Goal: Navigation & Orientation: Find specific page/section

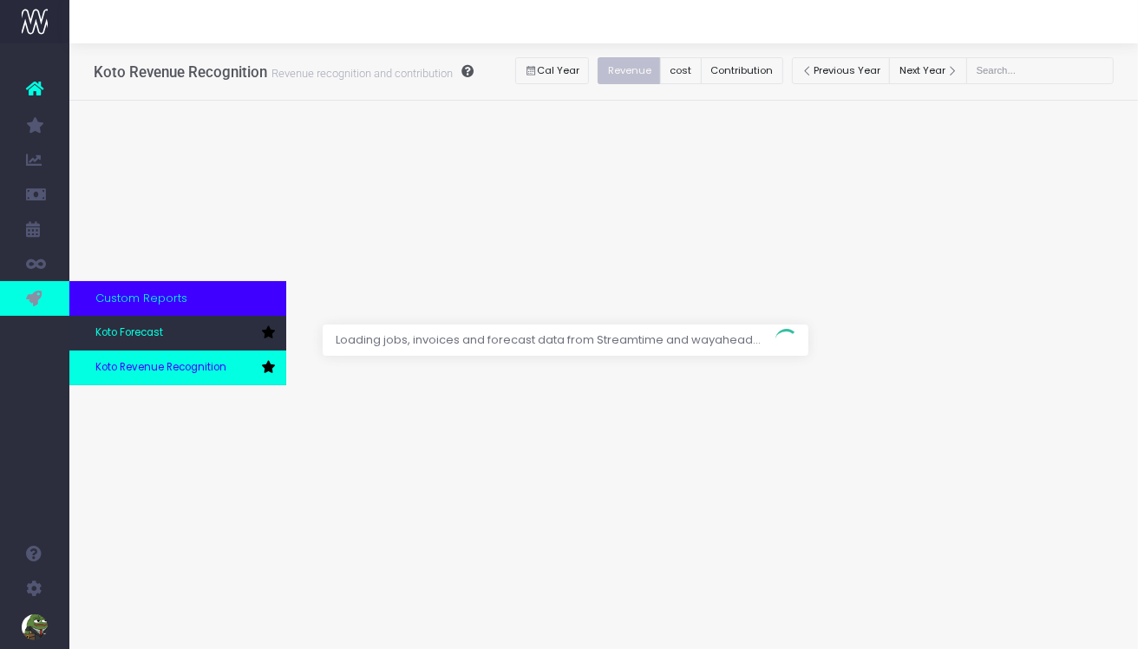
click at [137, 356] on link "Koto Revenue Recognition" at bounding box center [177, 367] width 217 height 35
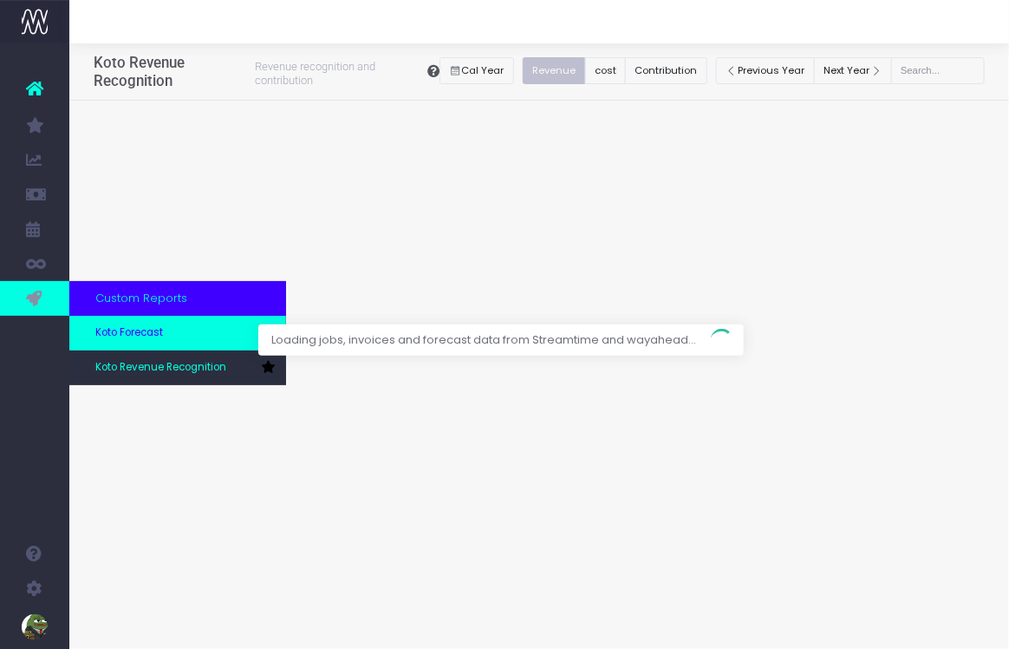
click at [118, 326] on span "Koto Forecast" at bounding box center [129, 333] width 68 height 16
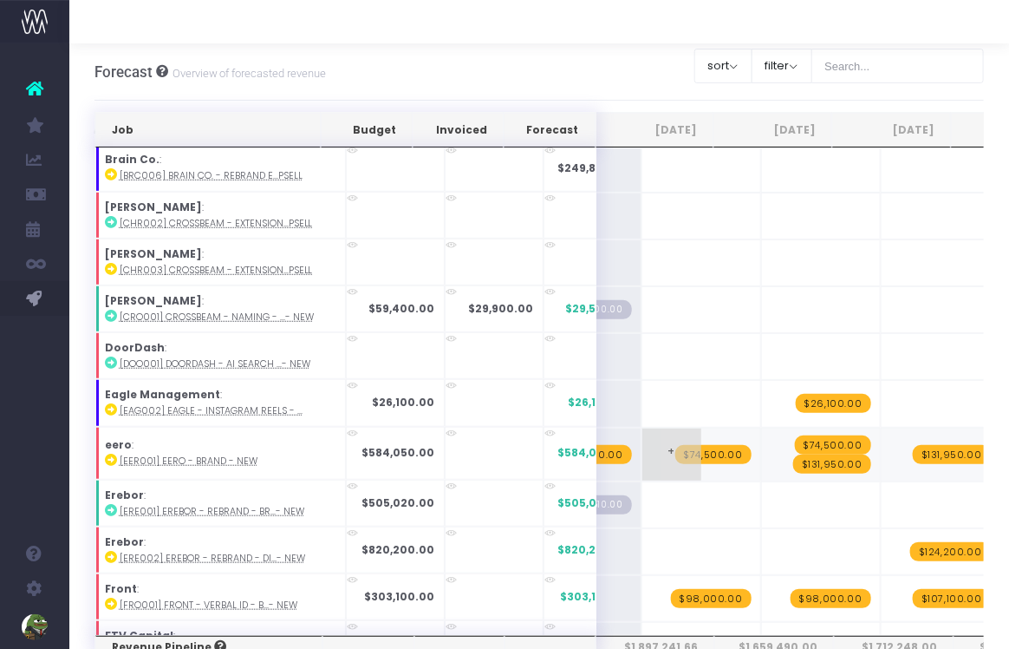
scroll to position [0, 289]
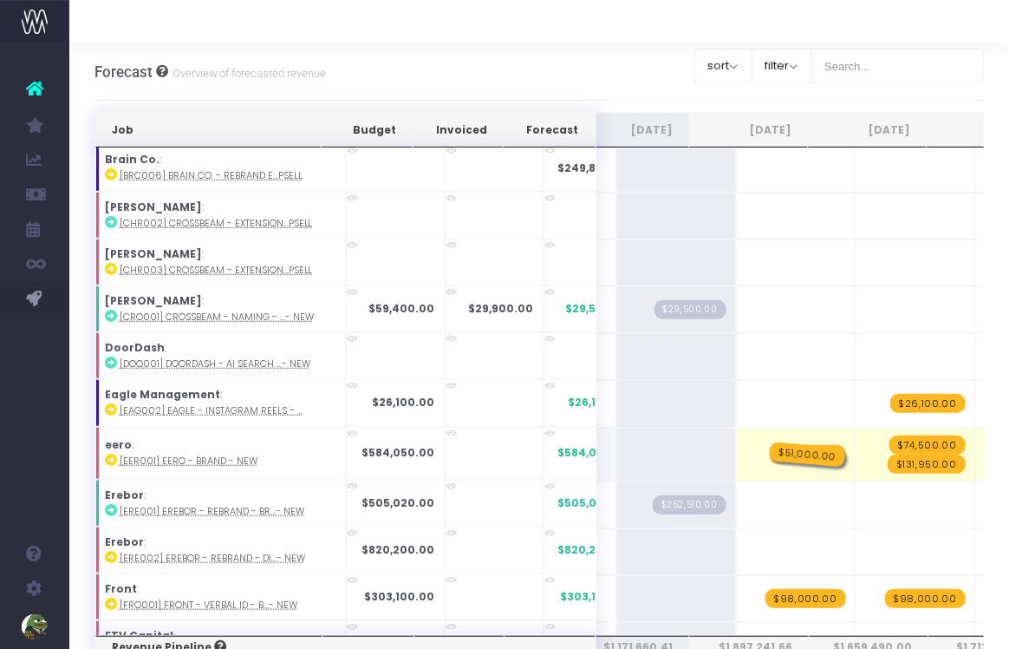
drag, startPoint x: 646, startPoint y: 432, endPoint x: 774, endPoint y: 425, distance: 128.5
drag, startPoint x: 776, startPoint y: 429, endPoint x: 884, endPoint y: 429, distance: 108.4
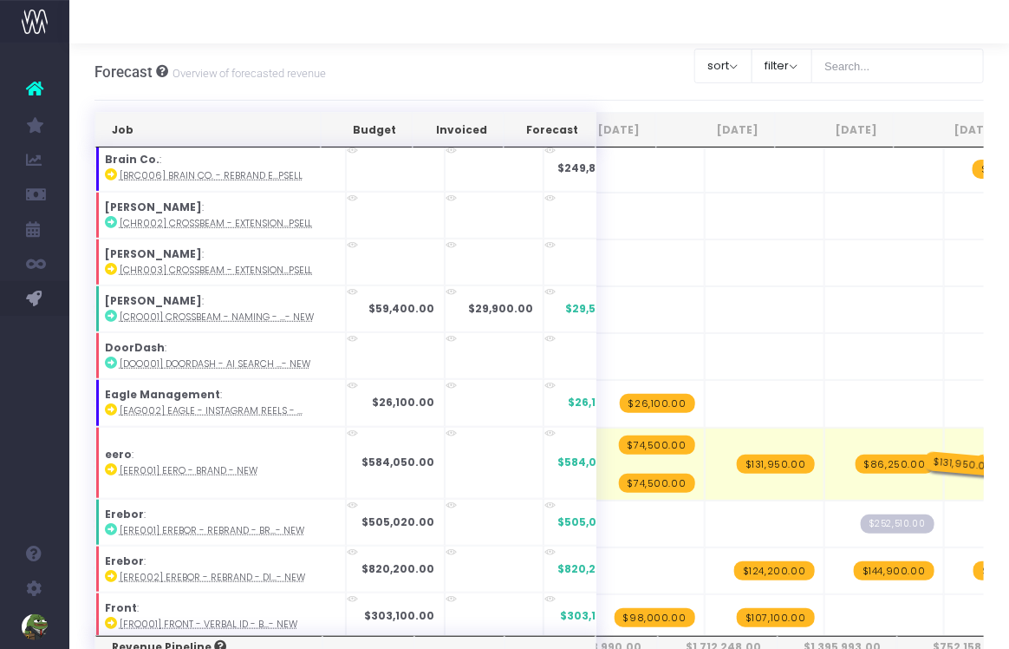
drag, startPoint x: 756, startPoint y: 445, endPoint x: 959, endPoint y: 417, distance: 204.8
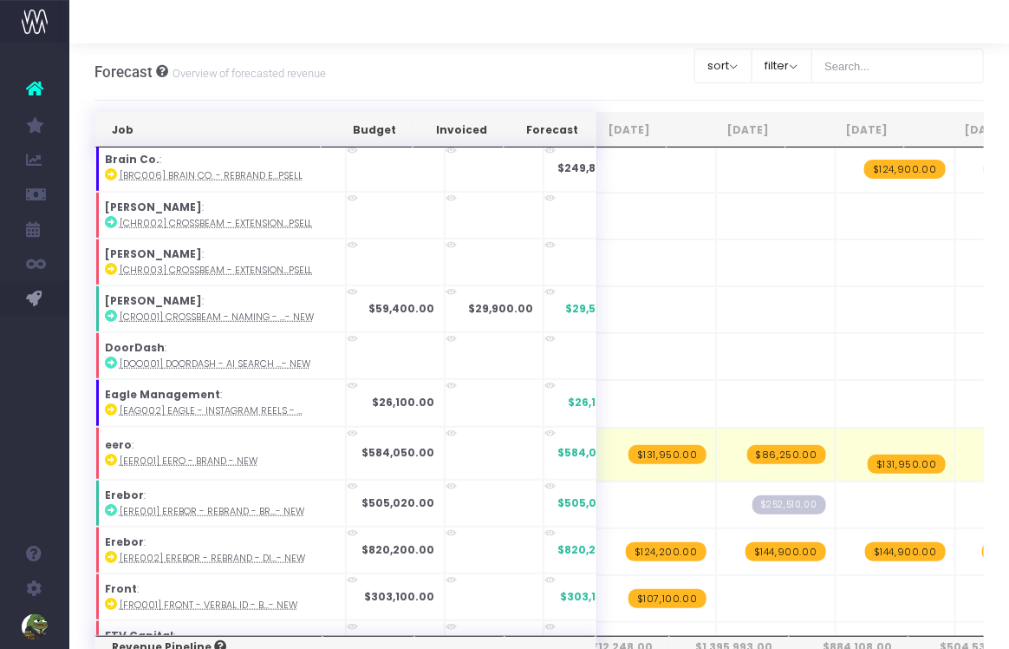
drag, startPoint x: 878, startPoint y: 429, endPoint x: 946, endPoint y: 429, distance: 67.6
drag, startPoint x: 751, startPoint y: 436, endPoint x: 820, endPoint y: 436, distance: 69.4
drag, startPoint x: 866, startPoint y: 427, endPoint x: 735, endPoint y: 427, distance: 130.9
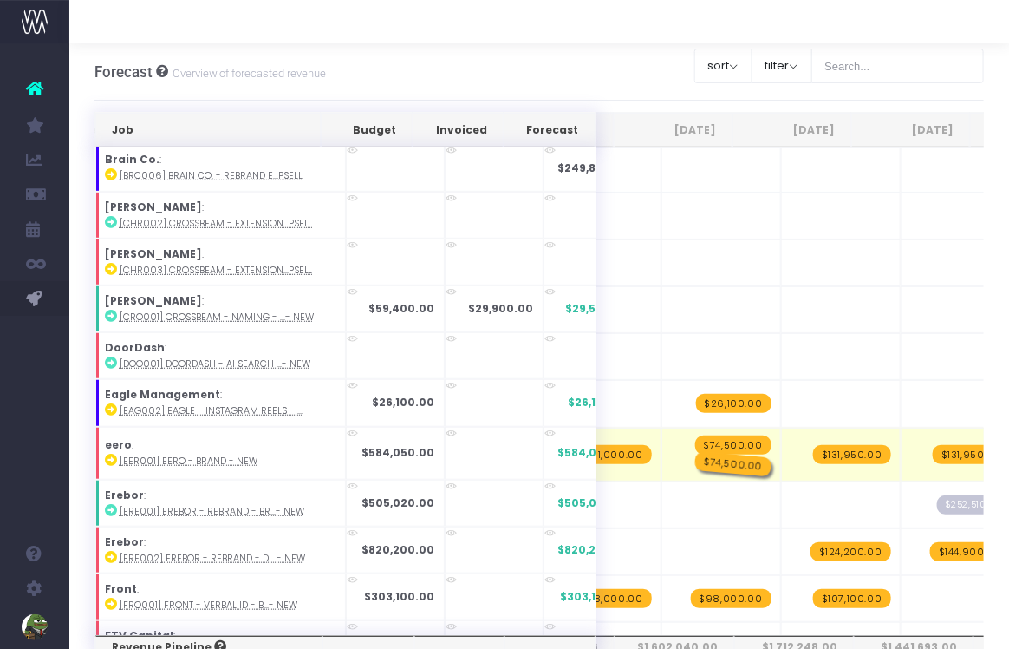
drag, startPoint x: 694, startPoint y: 446, endPoint x: 749, endPoint y: 444, distance: 55.5
drag, startPoint x: 708, startPoint y: 450, endPoint x: 768, endPoint y: 447, distance: 60.7
